Goal: Task Accomplishment & Management: Complete application form

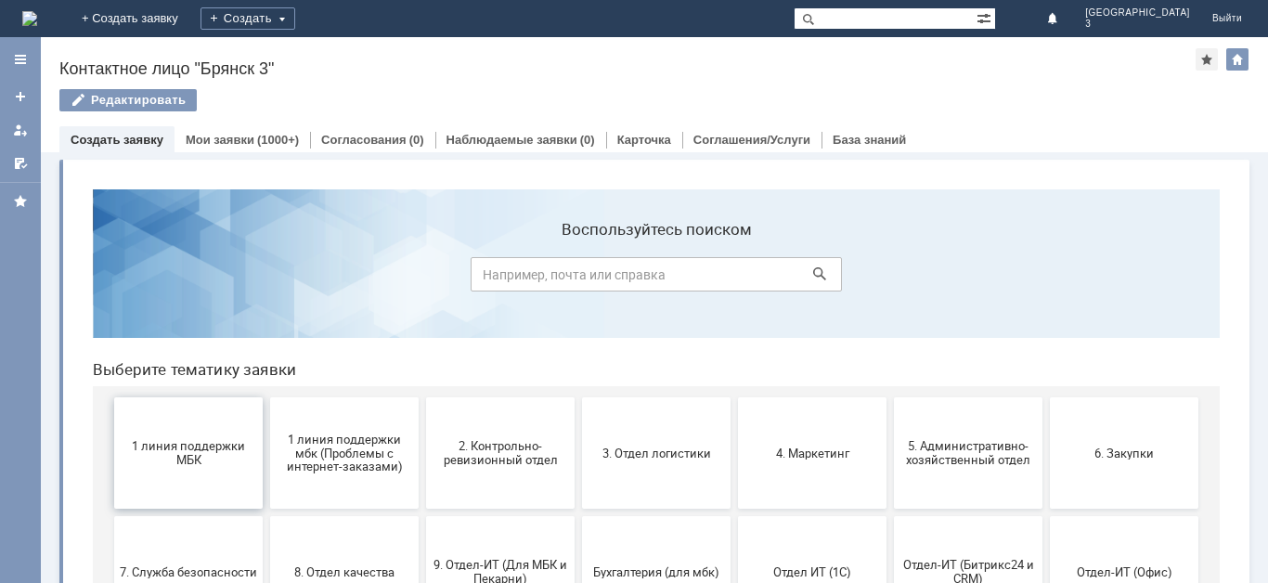
click at [184, 453] on span "1 линия поддержки МБК" at bounding box center [188, 453] width 137 height 28
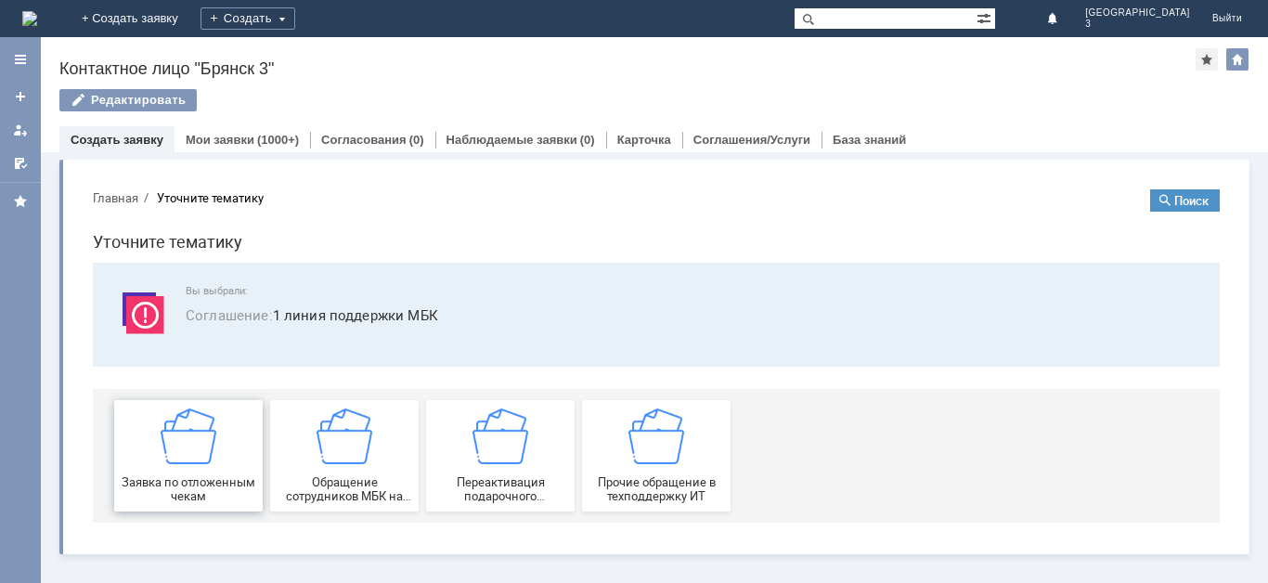
click at [190, 457] on img at bounding box center [189, 436] width 56 height 56
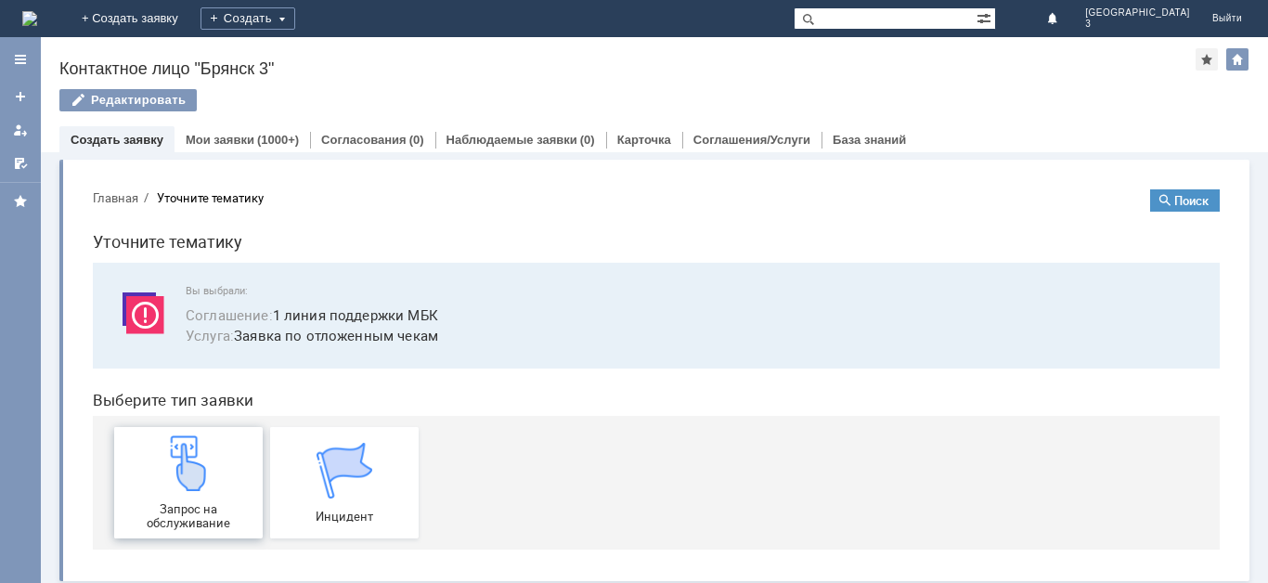
click at [197, 490] on img at bounding box center [189, 463] width 56 height 56
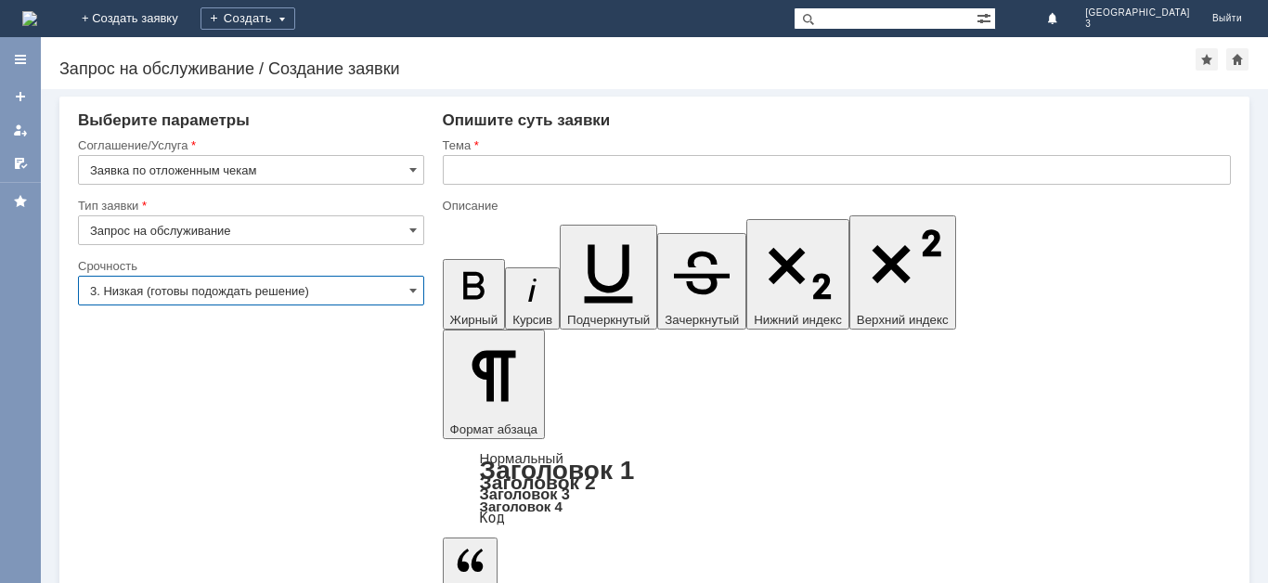
click at [373, 296] on input "3. Низкая (готовы подождать решение)" at bounding box center [251, 291] width 346 height 30
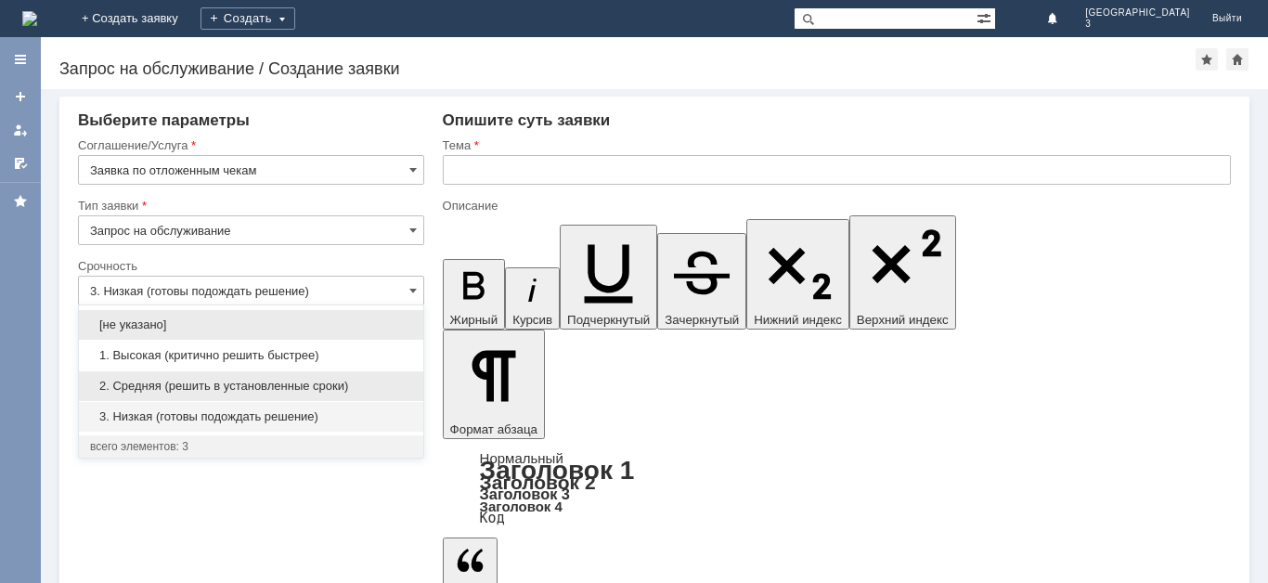
click at [291, 388] on span "2. Средняя (решить в установленные сроки)" at bounding box center [251, 386] width 322 height 15
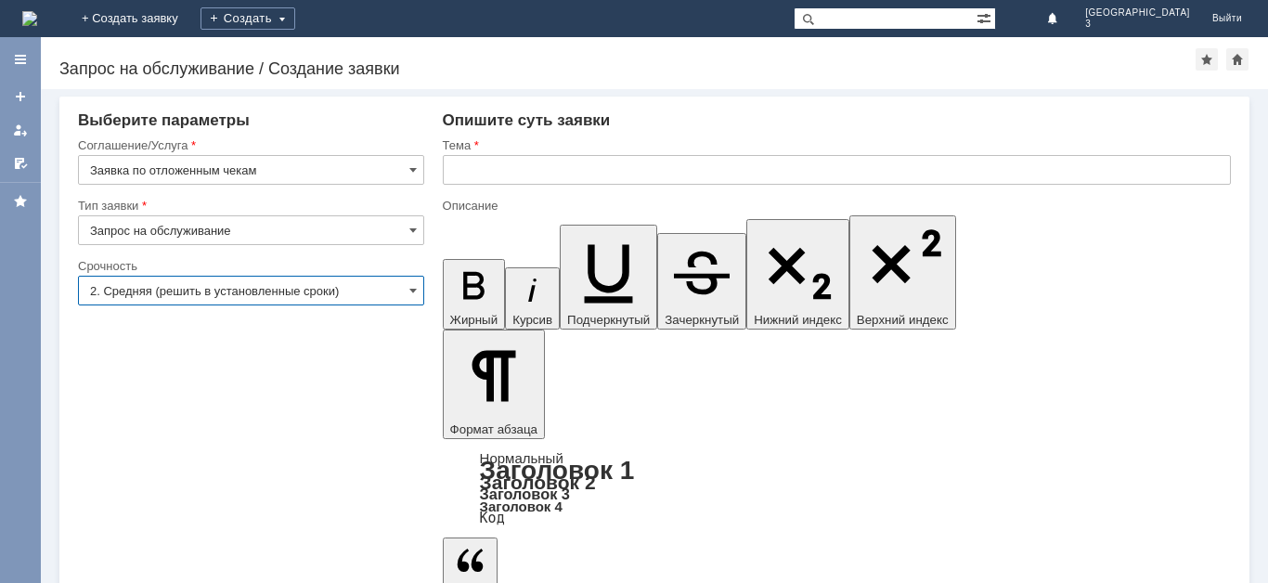
type input "2. Средняя (решить в установленные сроки)"
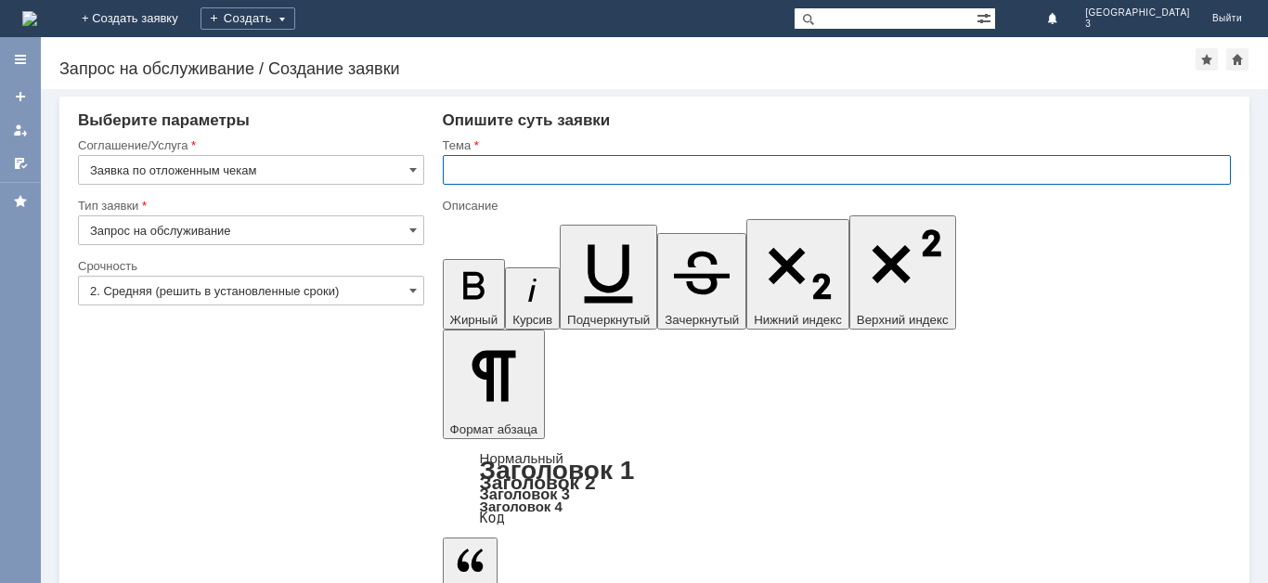
click at [544, 166] on input "text" at bounding box center [837, 170] width 788 height 30
type input "отл чек"
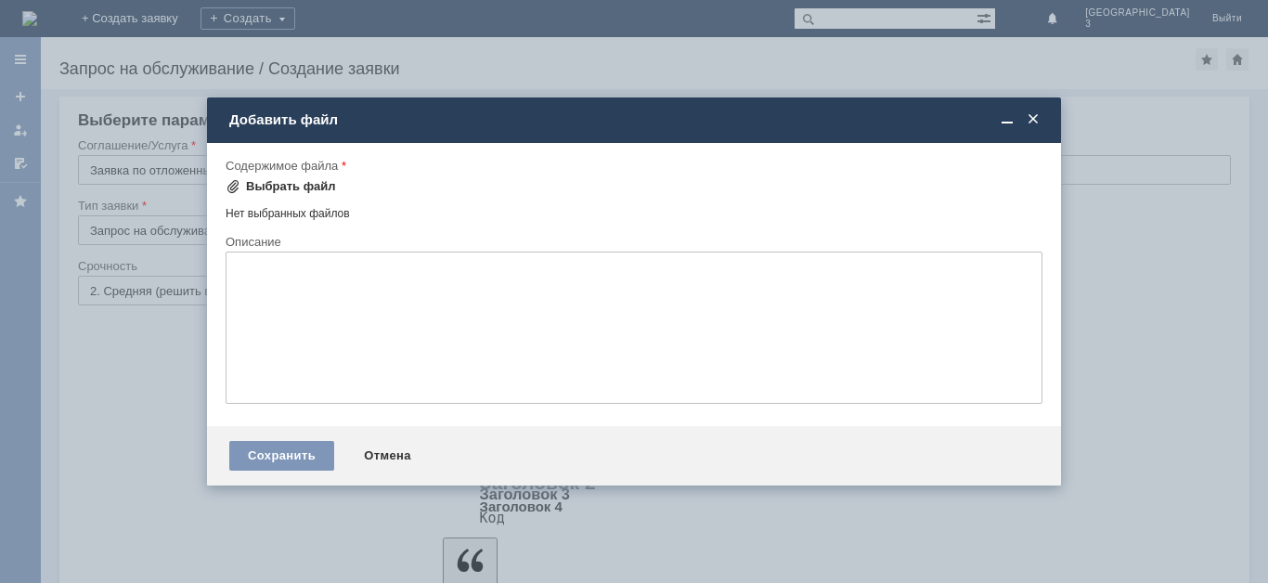
click at [231, 191] on span at bounding box center [233, 186] width 15 height 15
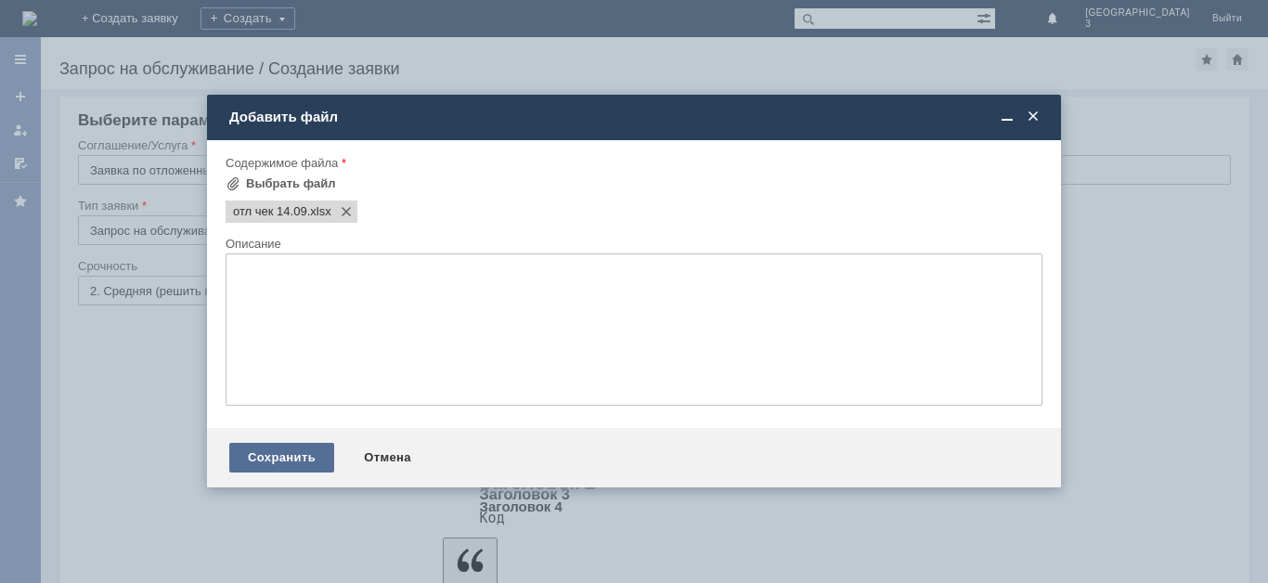
click at [304, 456] on div "Сохранить" at bounding box center [281, 458] width 105 height 30
